Goal: Information Seeking & Learning: Learn about a topic

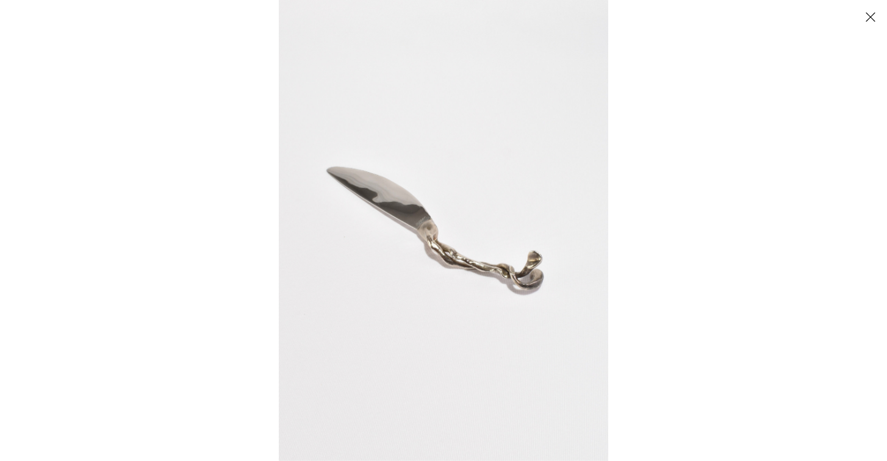
scroll to position [193, 0]
click at [871, 16] on button "Close" at bounding box center [870, 16] width 21 height 21
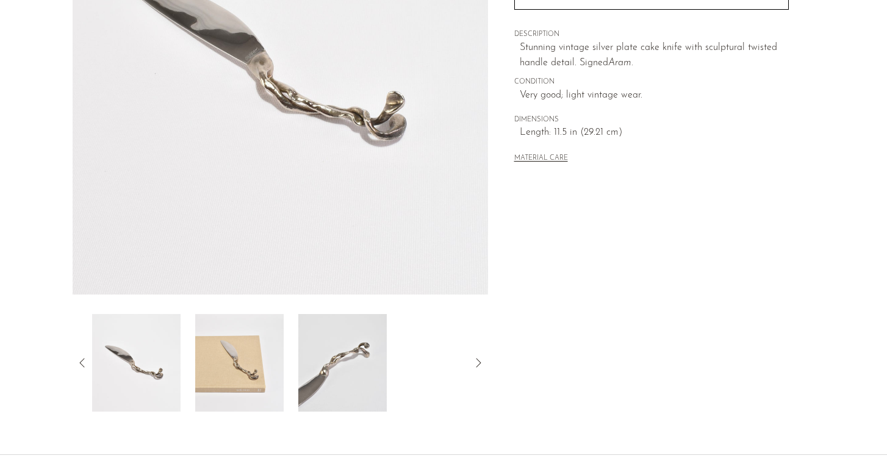
scroll to position [333, 0]
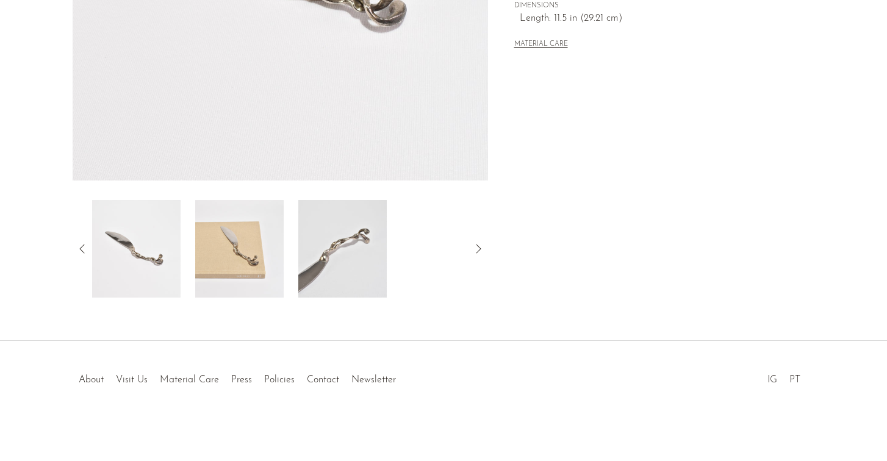
click at [213, 217] on img at bounding box center [239, 249] width 88 height 98
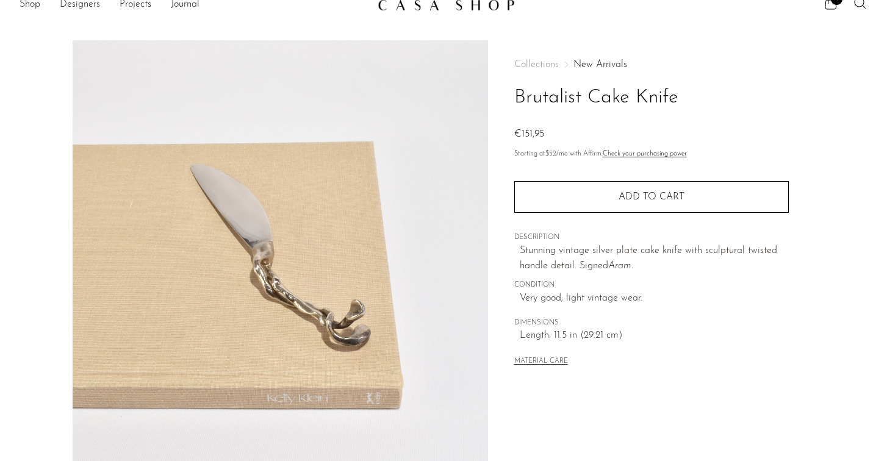
scroll to position [11, 0]
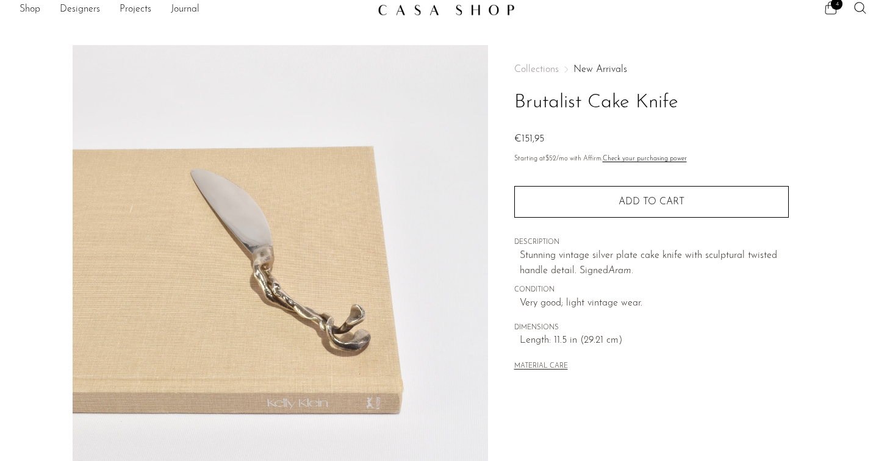
click at [832, 14] on icon at bounding box center [831, 8] width 15 height 15
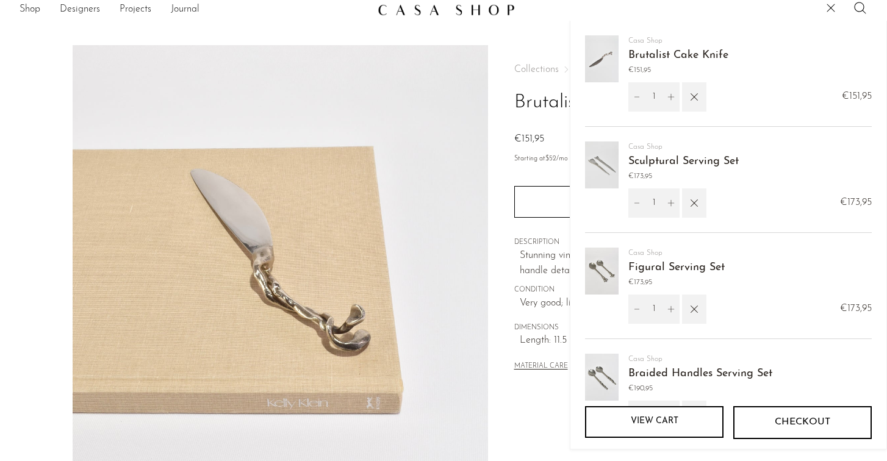
click at [647, 272] on link "Figural Serving Set" at bounding box center [677, 267] width 96 height 11
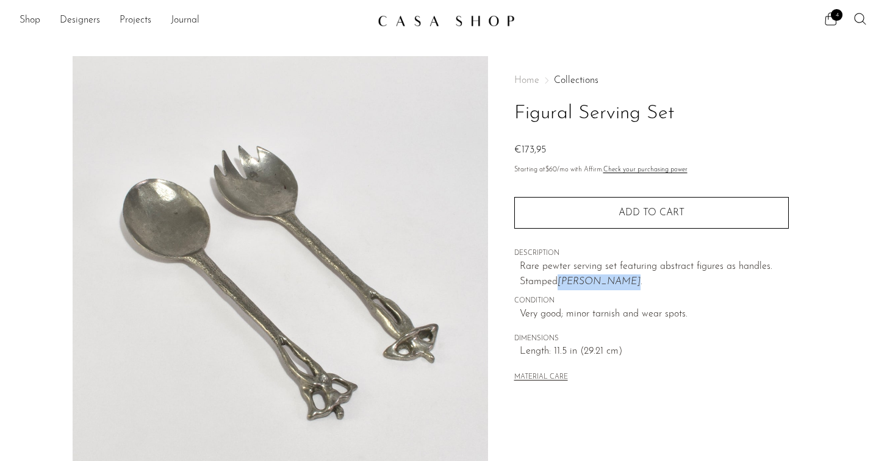
drag, startPoint x: 617, startPoint y: 284, endPoint x: 560, endPoint y: 279, distance: 57.6
click at [560, 279] on p "Rare pewter serving set featuring abstract figures as handles. Stamped Patrick …" at bounding box center [654, 274] width 269 height 31
copy icon "Patrick Meyer"
click at [828, 21] on icon at bounding box center [831, 19] width 15 height 15
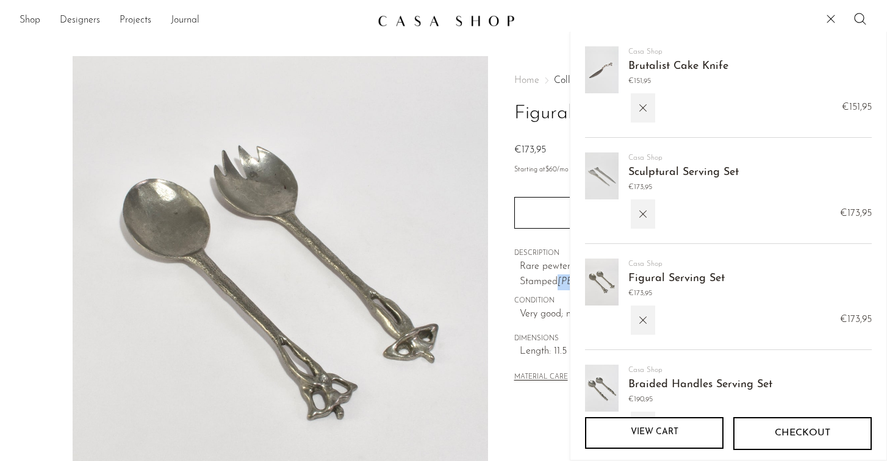
click at [608, 70] on img at bounding box center [602, 69] width 34 height 47
click at [635, 68] on link "Brutalist Cake Knife" at bounding box center [679, 66] width 100 height 11
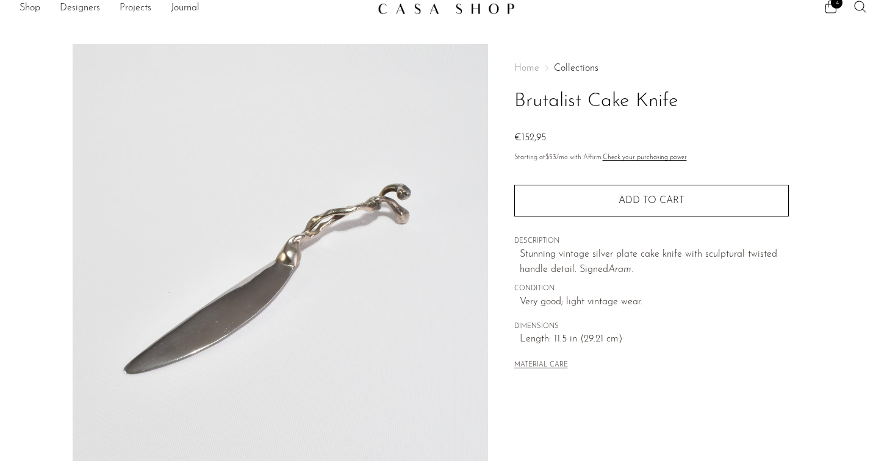
scroll to position [13, 0]
